Goal: Entertainment & Leisure: Consume media (video, audio)

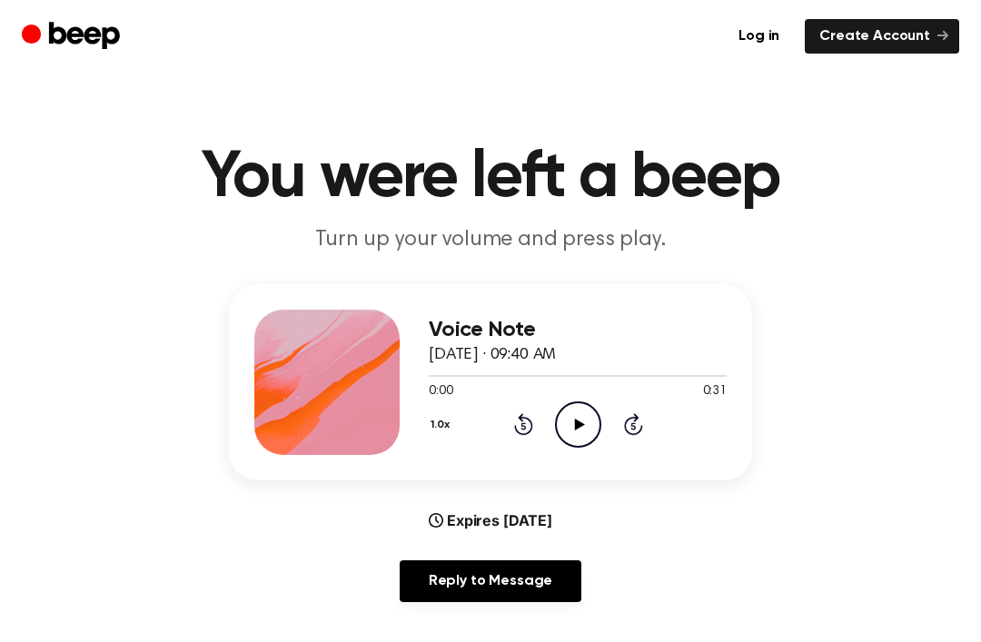
click at [559, 450] on div "Voice Note [DATE] · 09:40 AM 0:00 0:31 Your browser does not support the [objec…" at bounding box center [578, 382] width 298 height 145
click at [577, 422] on icon at bounding box center [579, 425] width 10 height 12
click at [514, 423] on icon "Rewind 5 seconds" at bounding box center [523, 425] width 20 height 24
click at [525, 422] on icon "Rewind 5 seconds" at bounding box center [523, 425] width 20 height 24
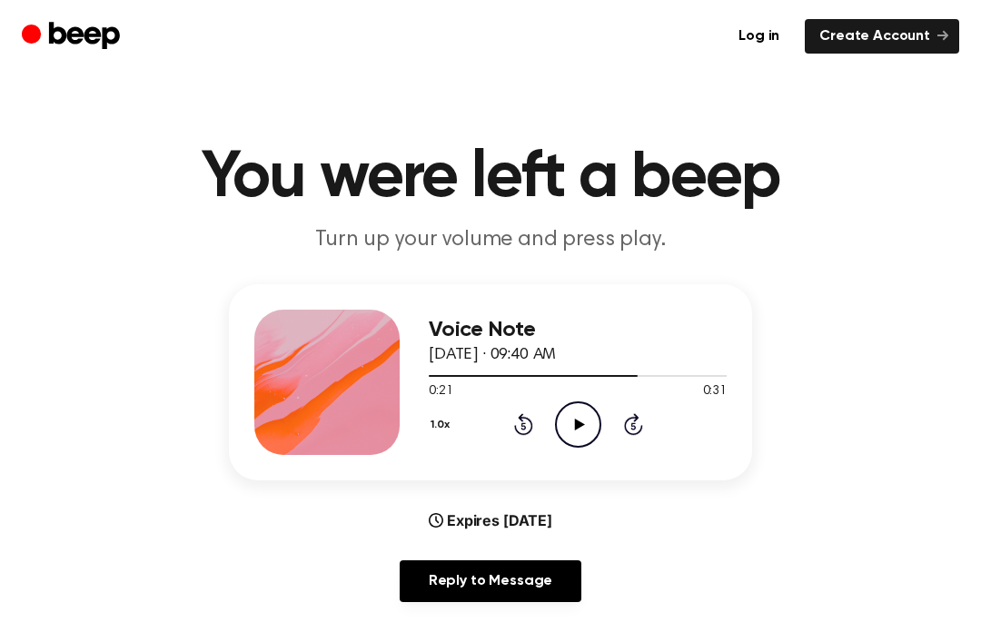
click at [532, 430] on icon at bounding box center [523, 424] width 19 height 22
click at [540, 435] on div "1.0x Rewind 5 seconds Play Audio Skip 5 seconds" at bounding box center [578, 425] width 298 height 46
click at [529, 433] on icon at bounding box center [523, 424] width 19 height 22
click at [528, 434] on icon at bounding box center [523, 424] width 19 height 22
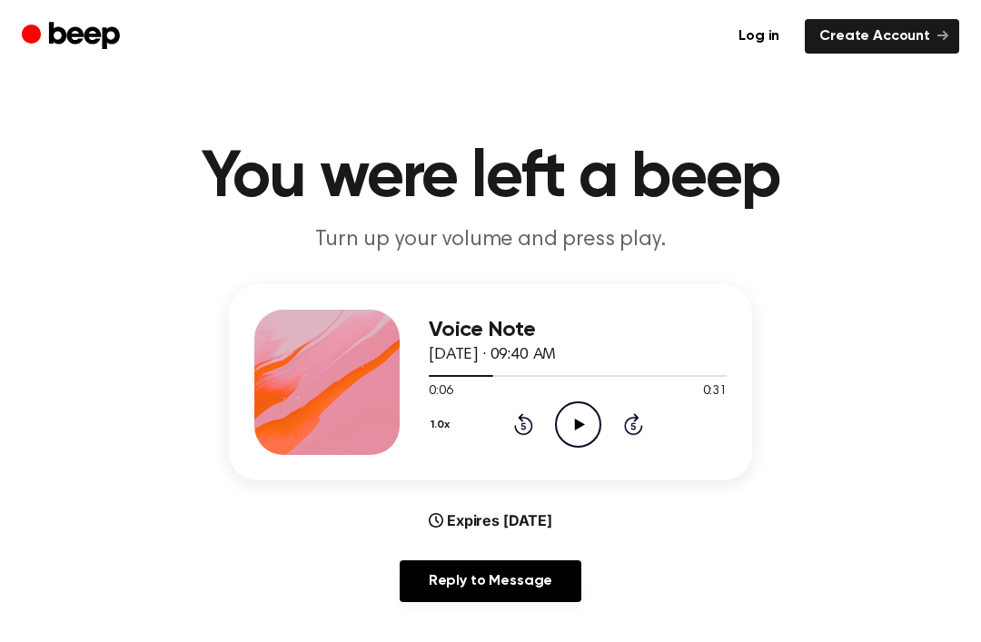
click at [528, 433] on icon at bounding box center [523, 424] width 19 height 22
click at [532, 431] on icon at bounding box center [523, 424] width 19 height 22
click at [531, 430] on icon at bounding box center [523, 424] width 19 height 22
click at [527, 419] on icon at bounding box center [523, 424] width 19 height 22
